Goal: Find contact information: Find contact information

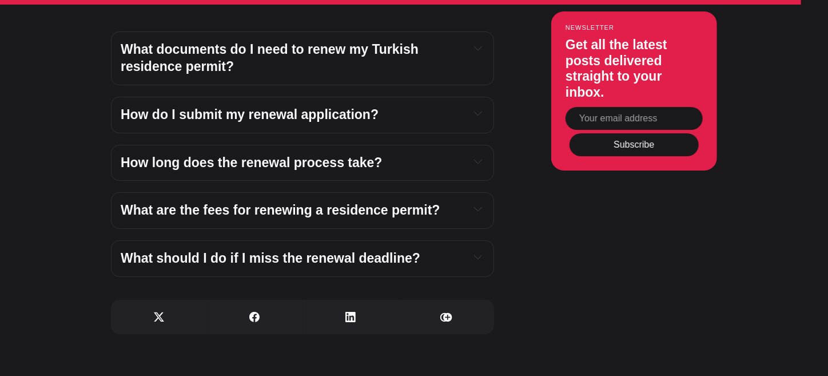
scroll to position [4267, 0]
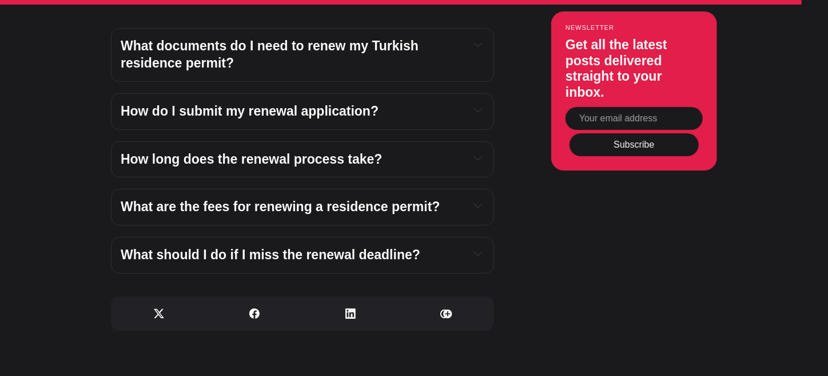
click at [474, 249] on icon "Expand toggle to read content" at bounding box center [478, 253] width 8 height 8
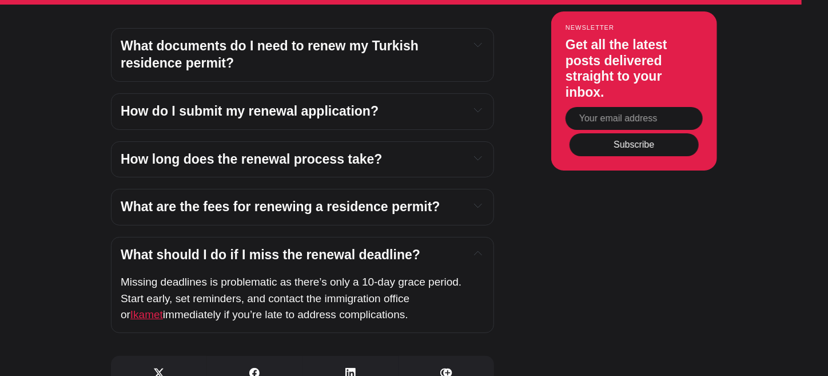
click at [163, 308] on span "Ikamet" at bounding box center [146, 314] width 33 height 12
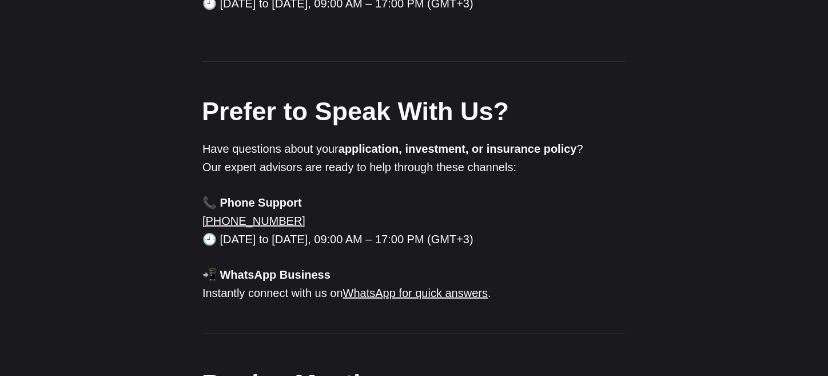
scroll to position [381, 0]
